Goal: Navigation & Orientation: Find specific page/section

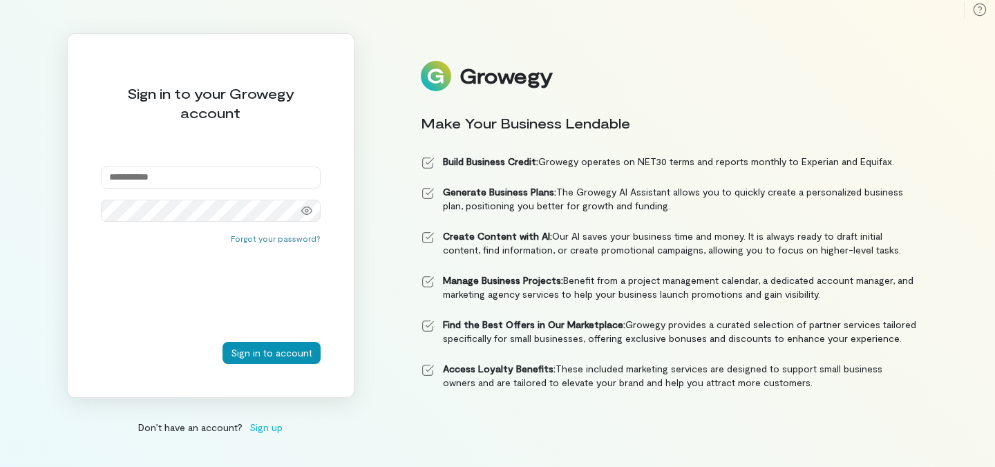
type input "**********"
click at [298, 352] on button "Sign in to account" at bounding box center [271, 353] width 98 height 22
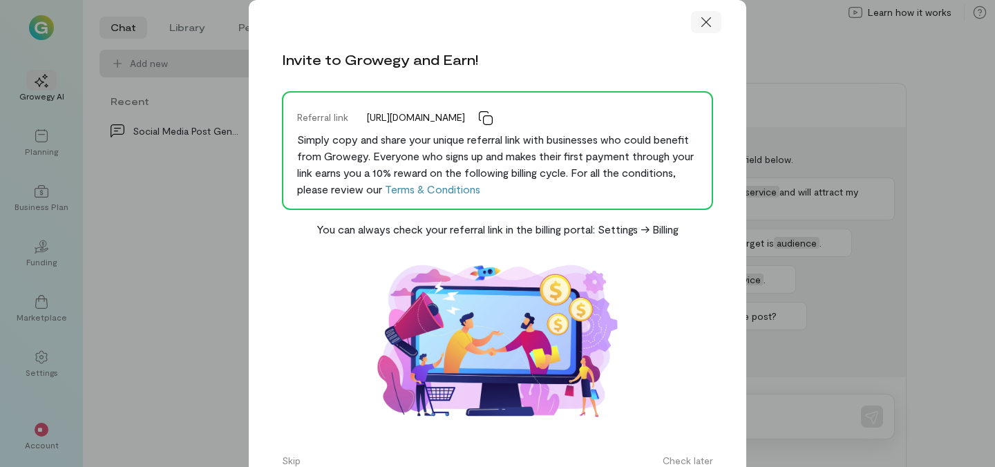
click at [706, 21] on icon at bounding box center [706, 22] width 10 height 10
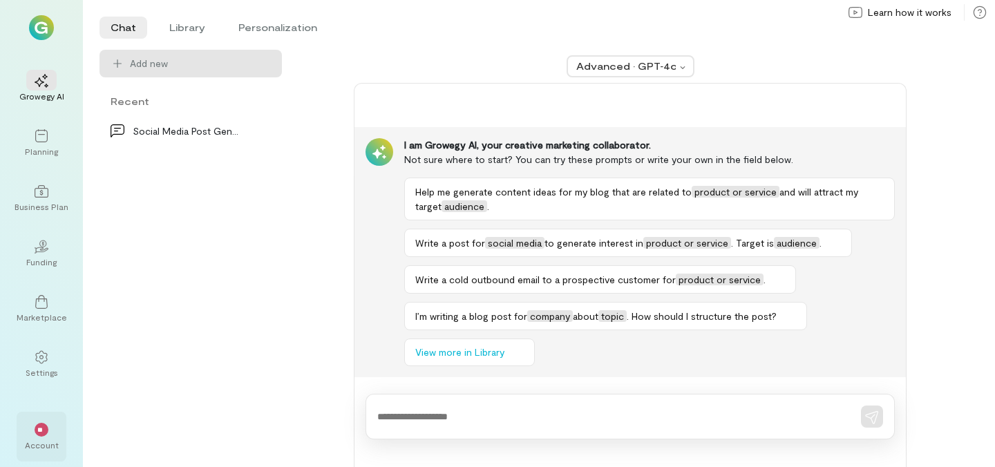
click at [41, 445] on div "Account" at bounding box center [42, 444] width 34 height 11
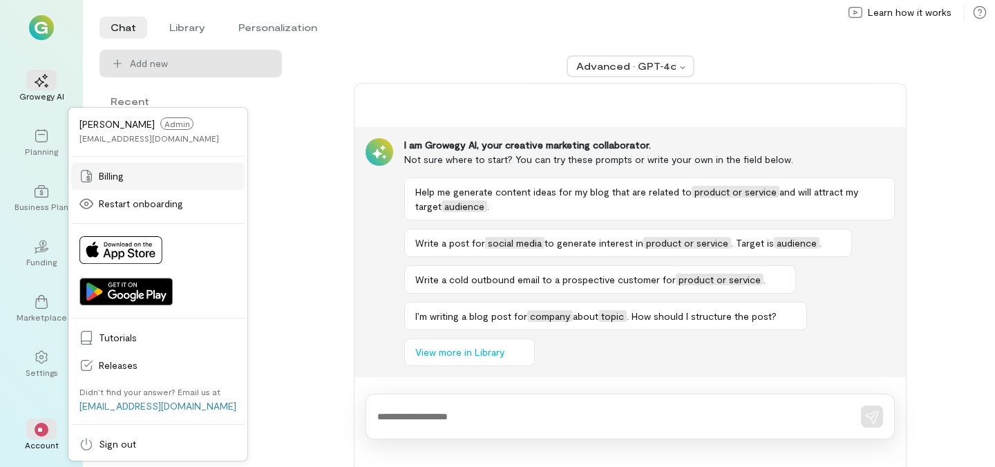
click at [100, 180] on span "Billing" at bounding box center [167, 176] width 137 height 14
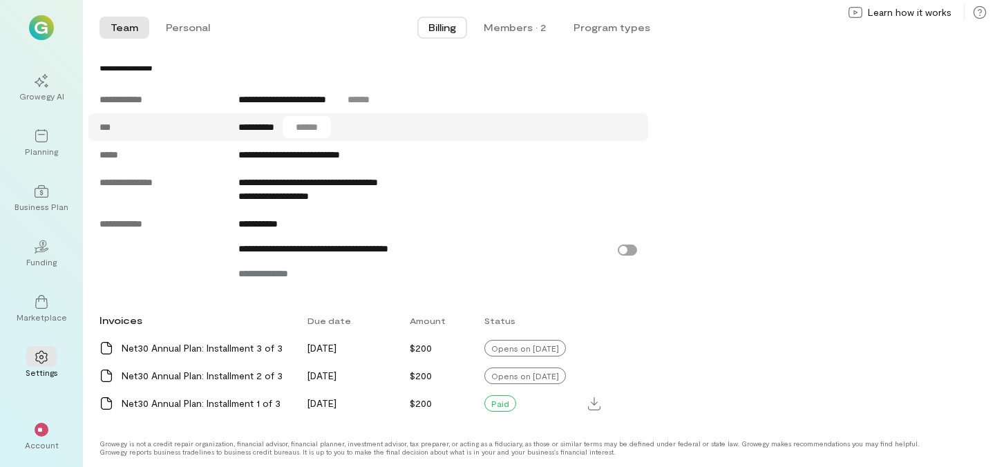
scroll to position [692, 0]
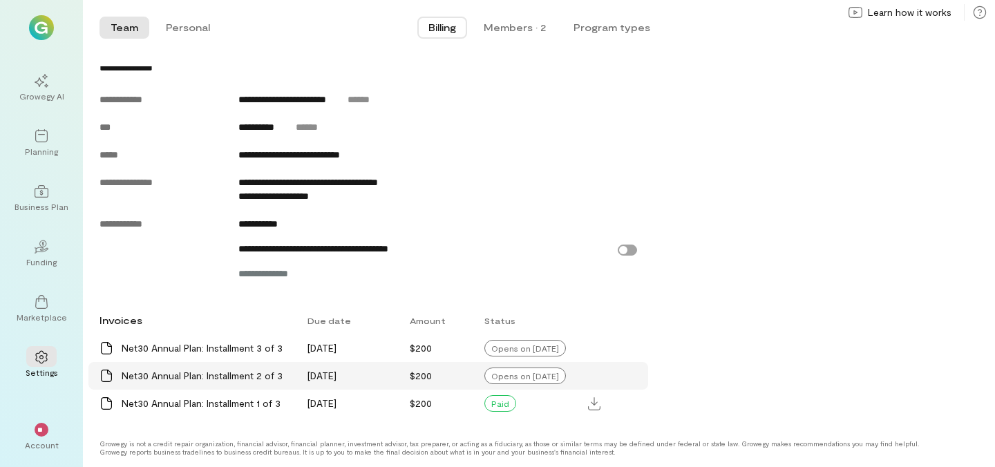
click at [507, 374] on div "Opens on [DATE]" at bounding box center [525, 376] width 82 height 17
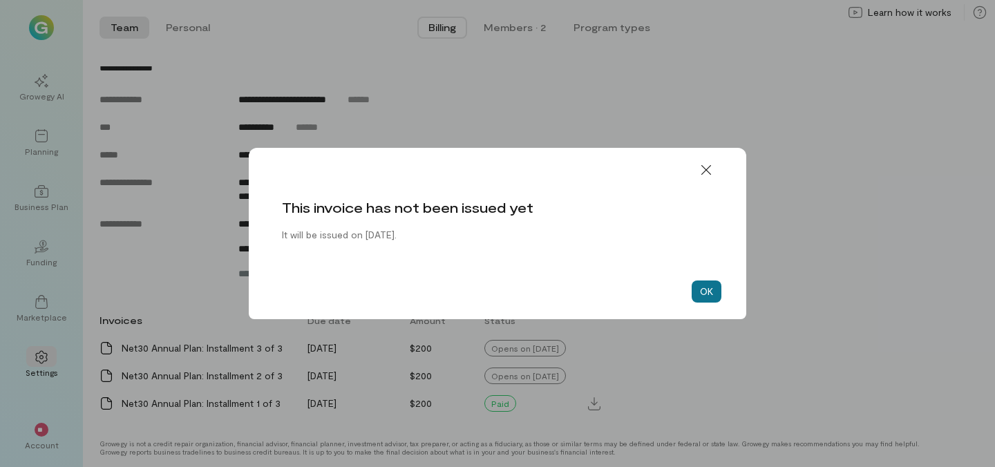
click at [707, 291] on button "OK" at bounding box center [707, 291] width 30 height 22
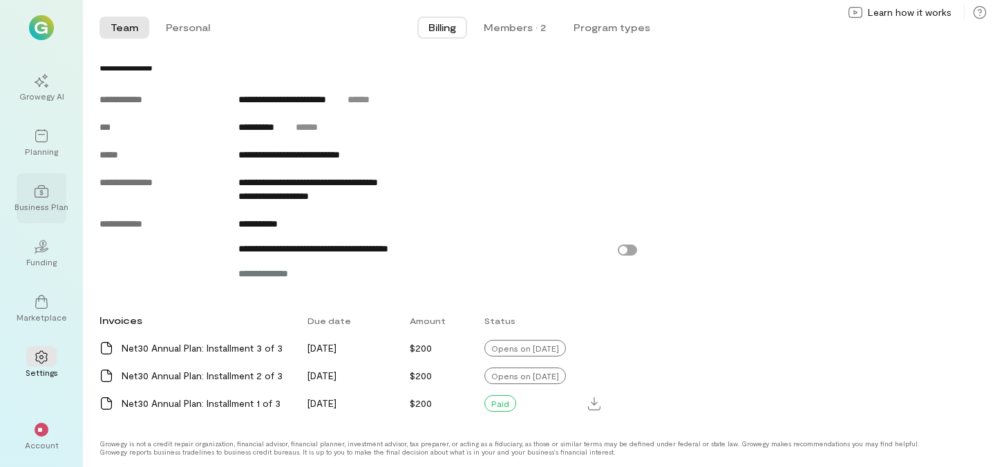
click at [49, 203] on div "Business Plan" at bounding box center [42, 206] width 54 height 11
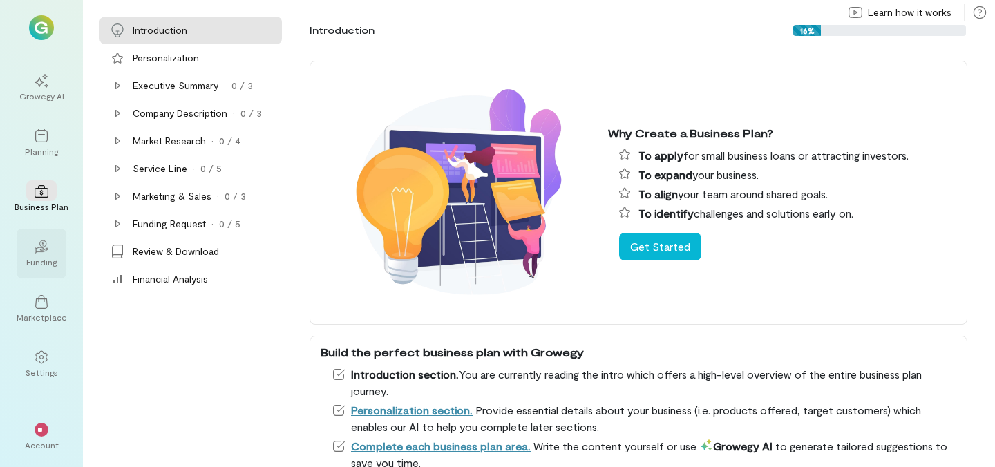
click at [37, 246] on icon "02" at bounding box center [42, 247] width 14 height 14
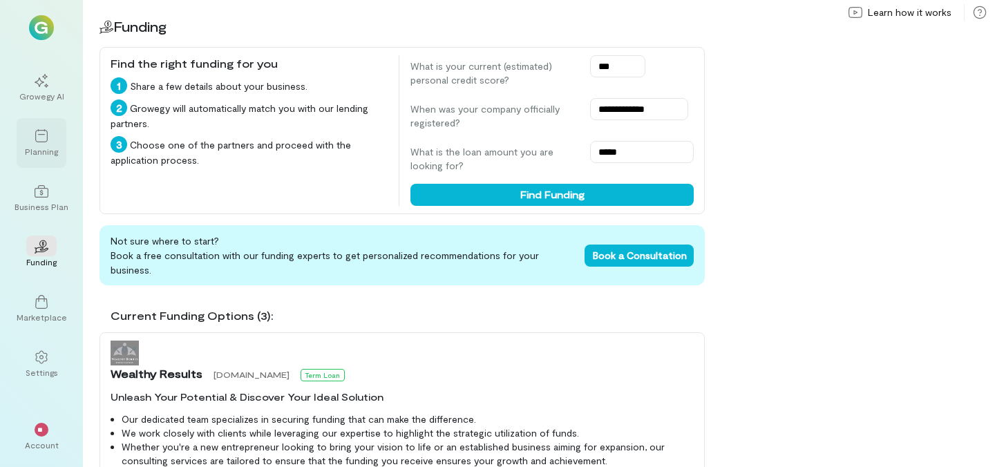
click at [37, 140] on icon at bounding box center [42, 136] width 14 height 14
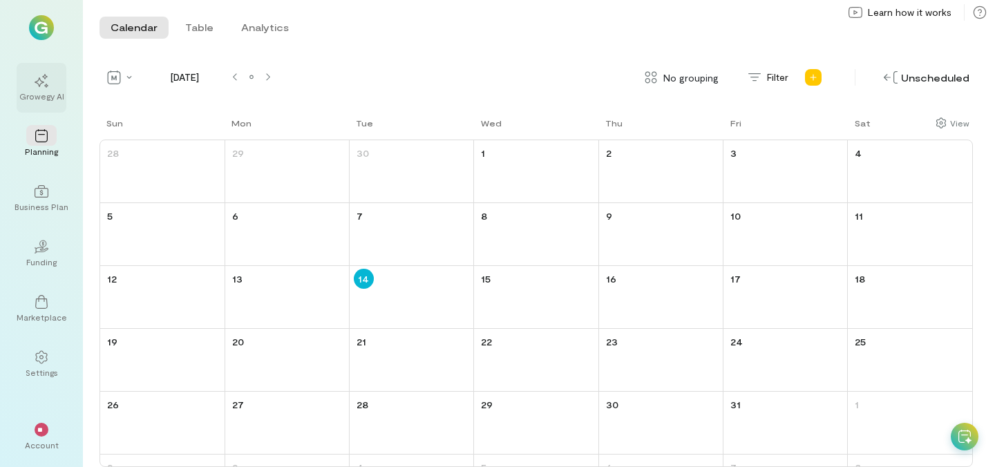
click at [47, 99] on div "Growegy AI" at bounding box center [41, 95] width 45 height 11
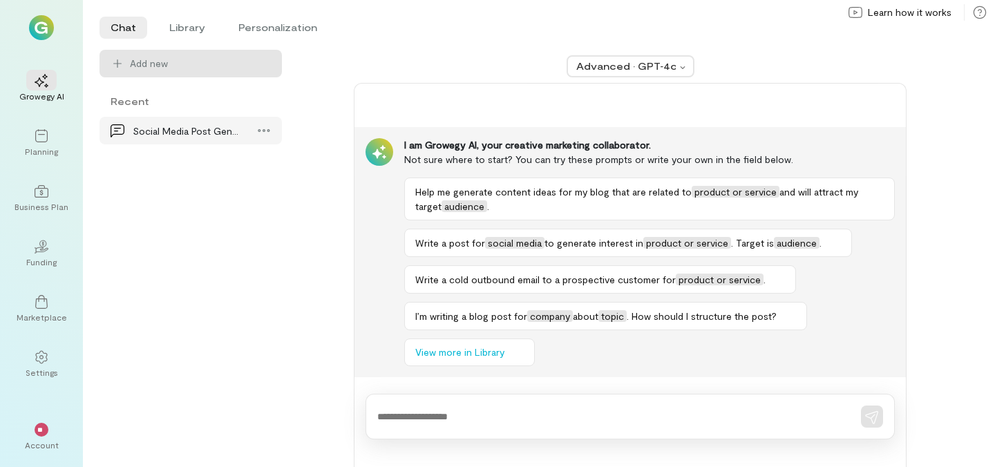
click at [191, 128] on div "Social Media Post Generation" at bounding box center [187, 131] width 108 height 15
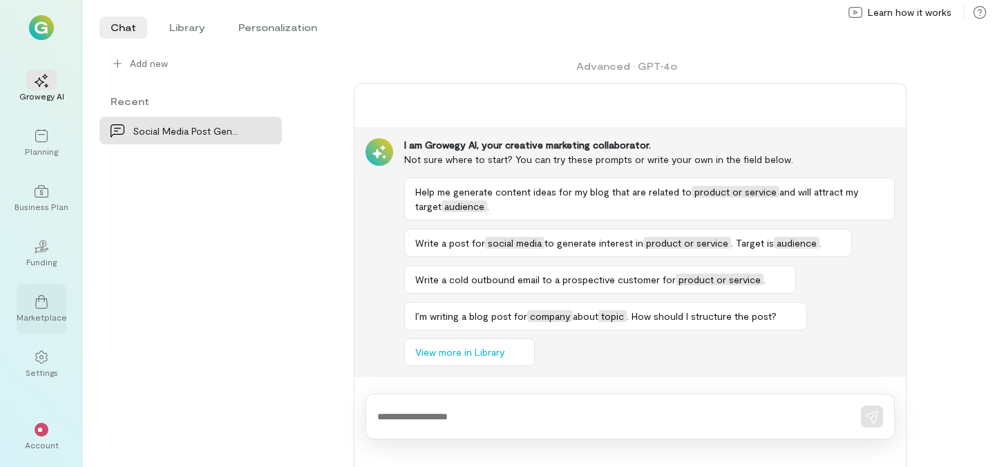
click at [44, 294] on div at bounding box center [41, 301] width 30 height 21
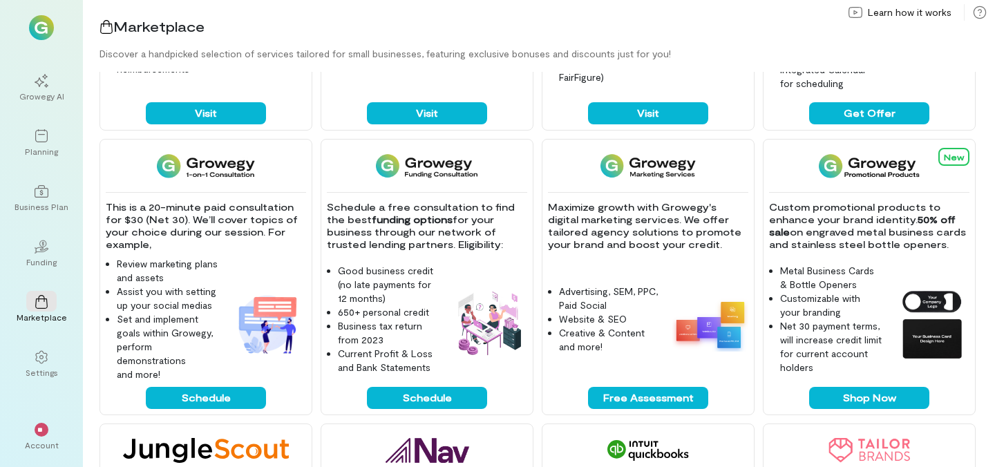
scroll to position [226, 0]
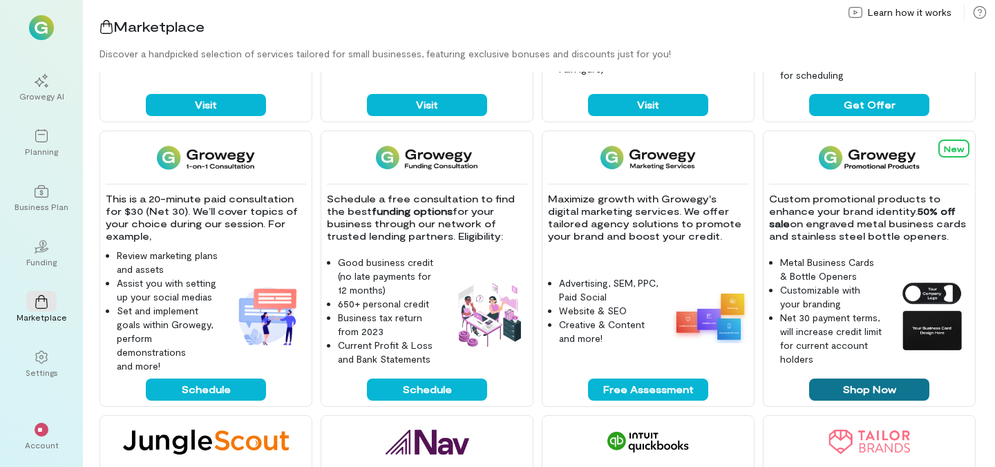
click at [852, 389] on button "Shop Now" at bounding box center [869, 390] width 120 height 22
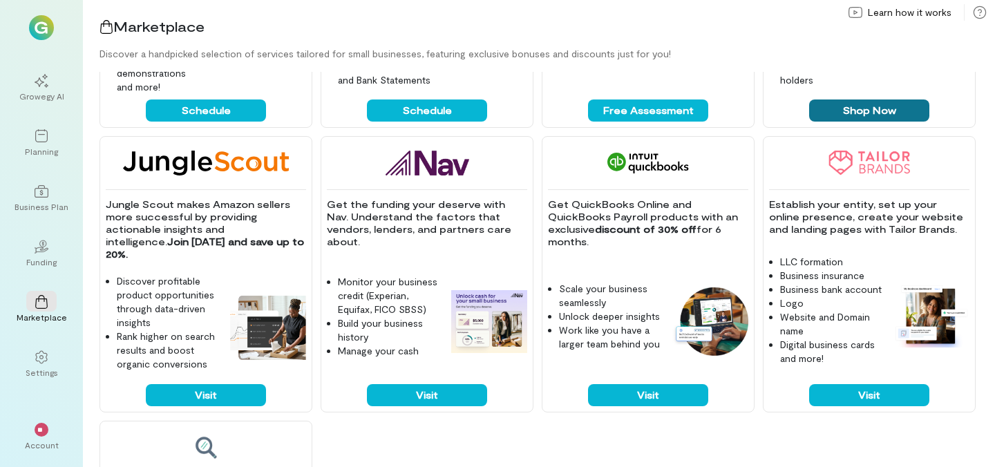
scroll to position [503, 0]
